Goal: Task Accomplishment & Management: Manage account settings

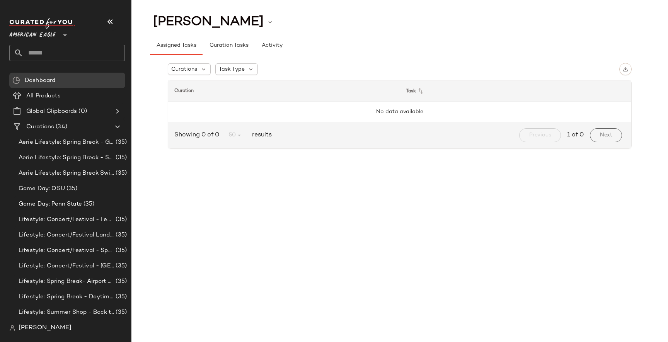
click at [453, 82] on th "Task" at bounding box center [516, 91] width 232 height 22
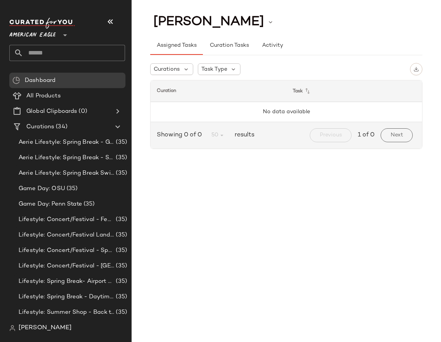
click at [42, 328] on span "[PERSON_NAME]" at bounding box center [45, 328] width 53 height 9
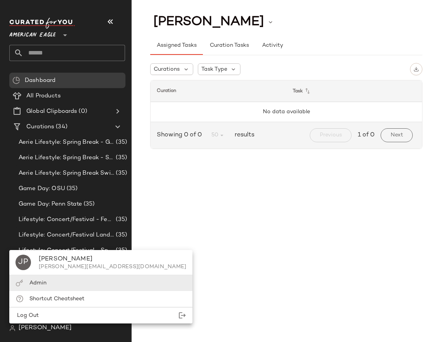
click at [53, 282] on div "Admin" at bounding box center [100, 283] width 183 height 16
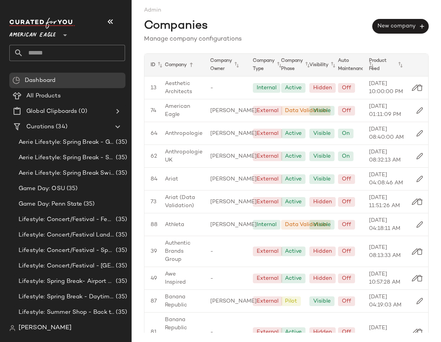
click at [31, 325] on span "[PERSON_NAME]" at bounding box center [45, 328] width 53 height 9
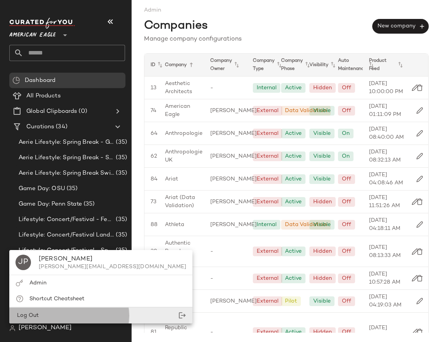
click at [44, 314] on div "Log Out" at bounding box center [100, 316] width 183 height 16
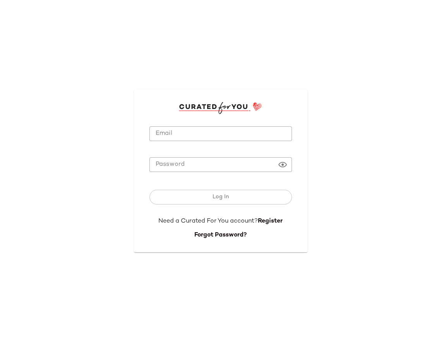
click at [242, 134] on input "Email" at bounding box center [220, 134] width 142 height 15
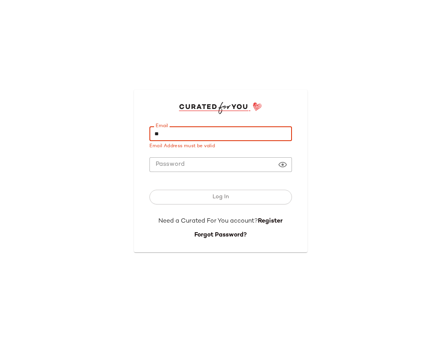
type input "*"
paste input "**********"
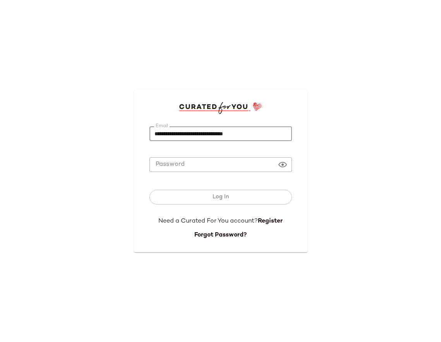
type input "**********"
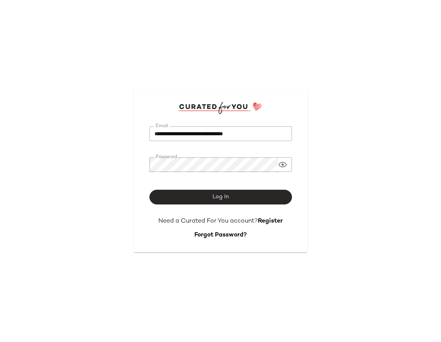
click at [220, 195] on span "Log In" at bounding box center [220, 197] width 17 height 6
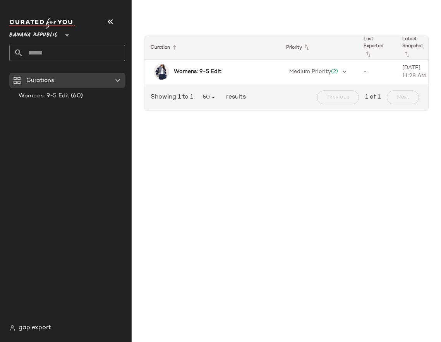
click at [229, 204] on div "Curation Priority Last Exported Latest Snapshot Product Count Womens: 9-5 Edit …" at bounding box center [286, 177] width 309 height 330
click at [31, 330] on span "gap export" at bounding box center [35, 328] width 32 height 9
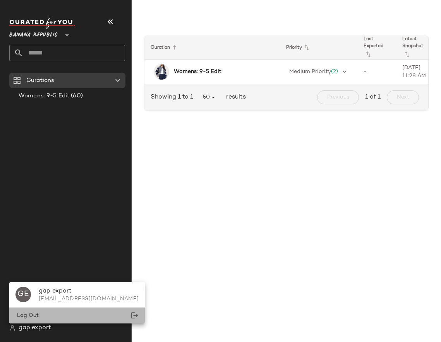
click at [51, 314] on div "Log Out" at bounding box center [76, 316] width 135 height 16
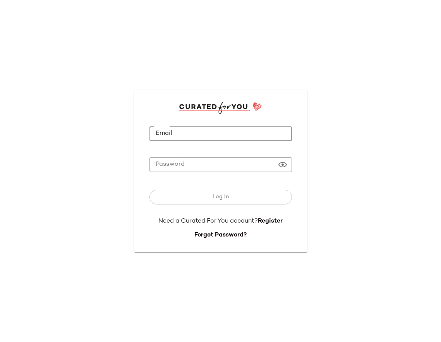
click at [206, 137] on input "Email" at bounding box center [220, 134] width 142 height 15
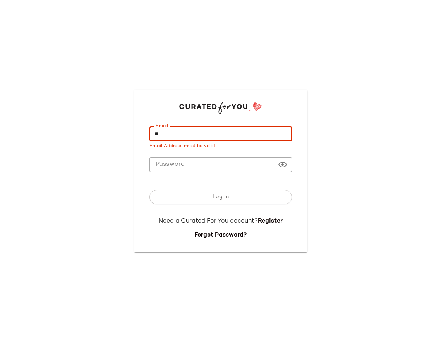
type input "*"
type input "**********"
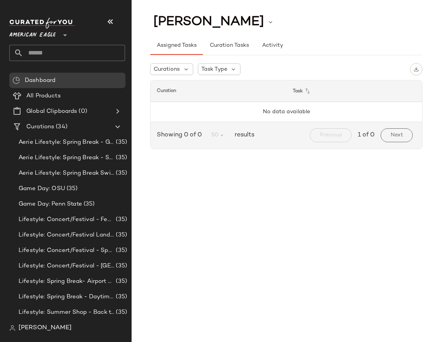
click at [297, 197] on div "[PERSON_NAME] Assigned Tasks Curation Tasks Activity Curations Task Type Curati…" at bounding box center [286, 177] width 309 height 330
